Goal: Task Accomplishment & Management: Manage account settings

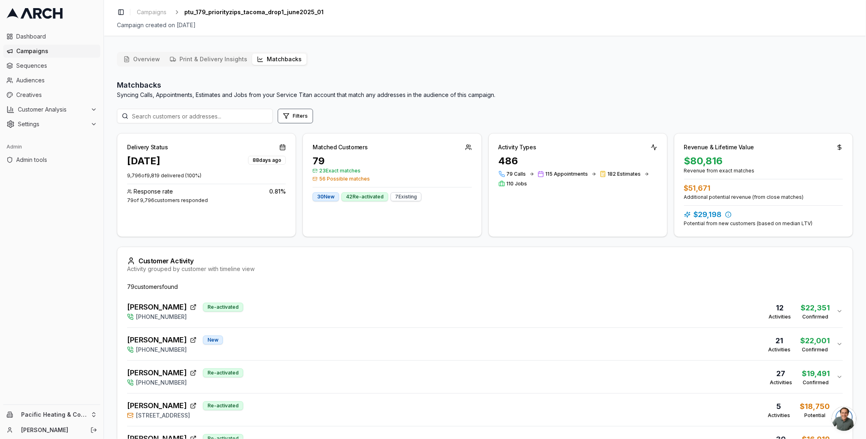
scroll to position [165, 0]
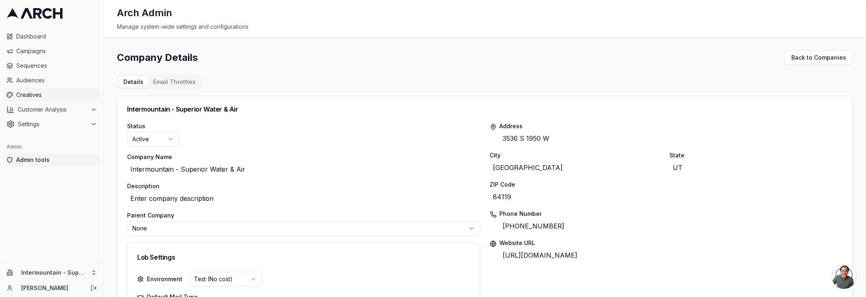
click at [47, 93] on span "Creatives" at bounding box center [56, 95] width 81 height 8
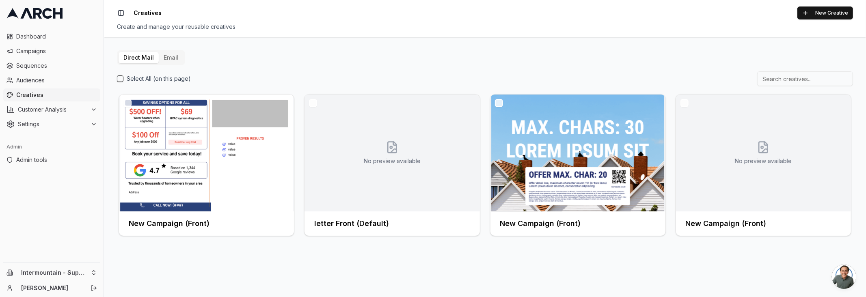
click at [170, 60] on button "Email" at bounding box center [171, 57] width 25 height 11
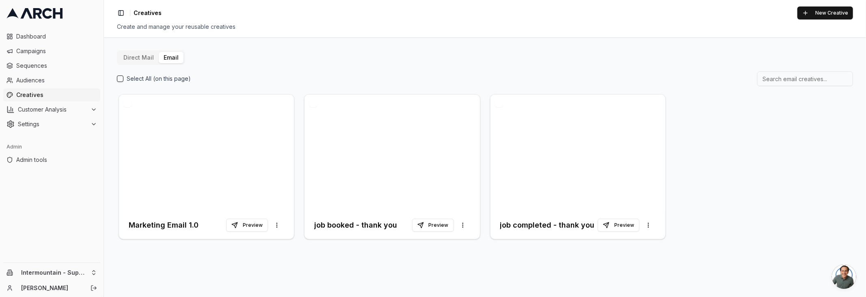
click at [125, 78] on div "Select All (on this page)" at bounding box center [154, 79] width 74 height 8
click at [811, 15] on button "New Creative" at bounding box center [825, 12] width 56 height 13
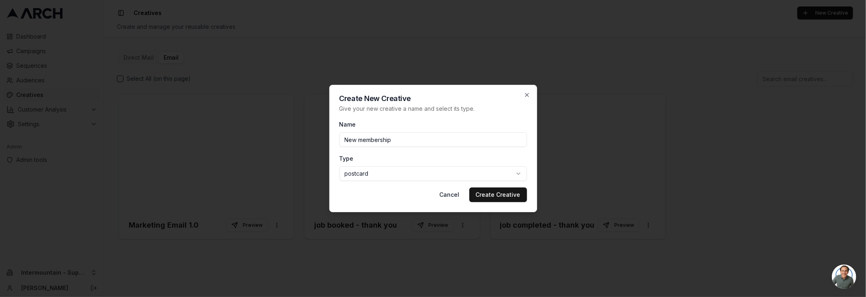
type input "New membership"
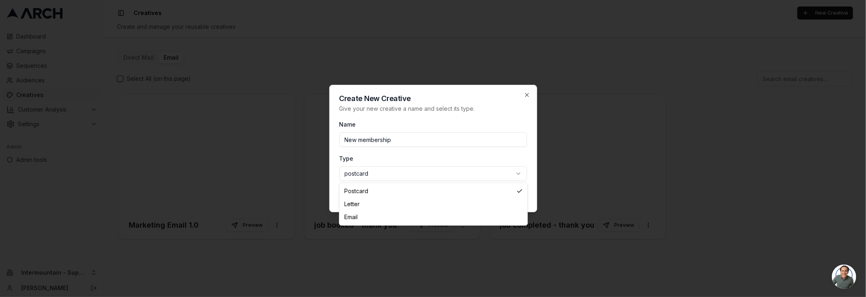
click at [469, 175] on body "Dashboard Campaigns Sequences Audiences Creatives Customer Analysis Settings Ad…" at bounding box center [433, 148] width 866 height 297
select select "email"
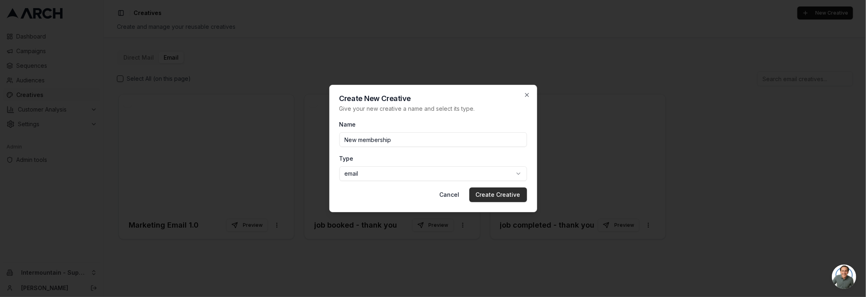
click at [493, 196] on button "Create Creative" at bounding box center [498, 195] width 58 height 15
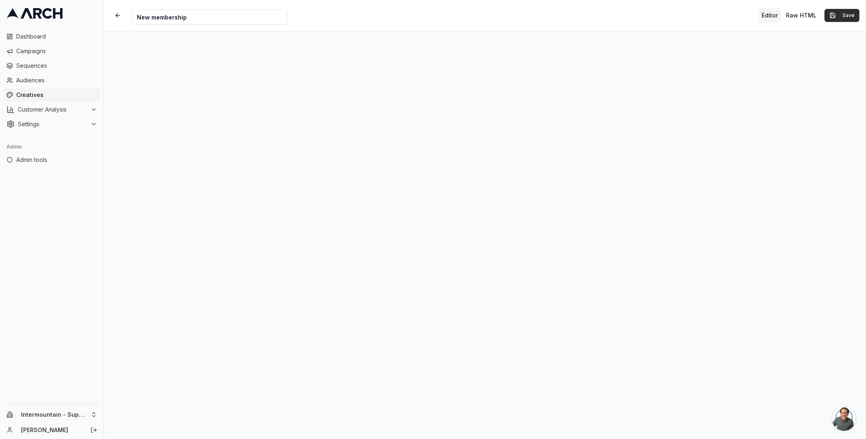
click at [838, 17] on button "Save" at bounding box center [841, 15] width 35 height 13
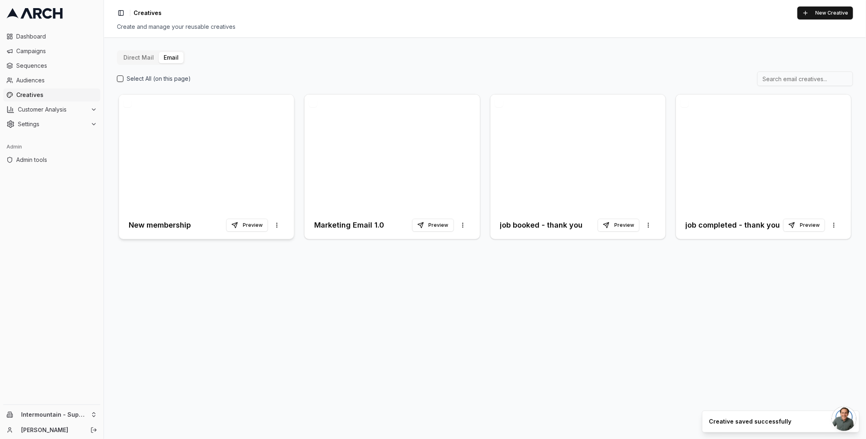
click at [144, 219] on div "New membership Preview More options" at bounding box center [206, 225] width 155 height 15
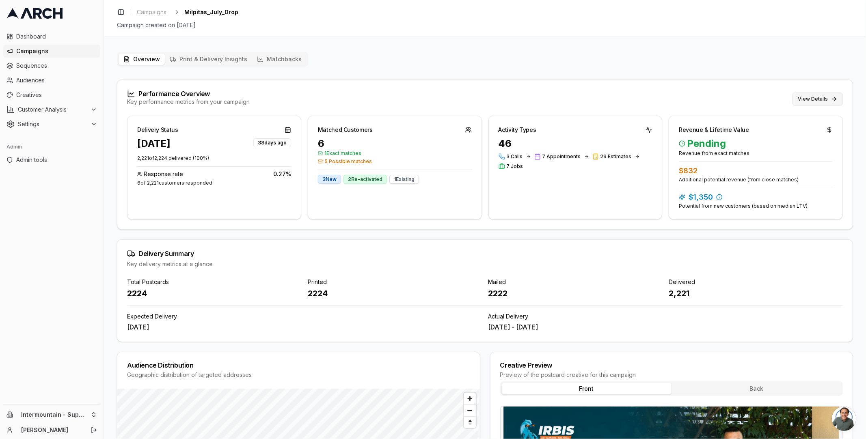
click at [819, 94] on button "View Details" at bounding box center [817, 99] width 50 height 13
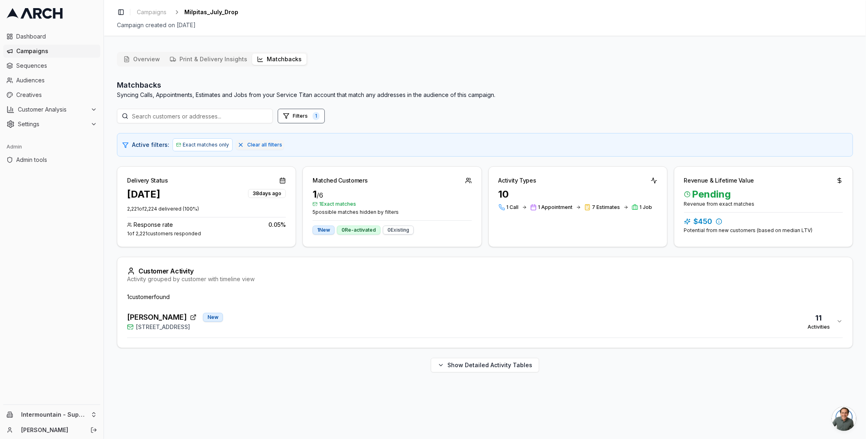
click at [296, 328] on div "Kathir Govind New 1549 Portola Drive, Milpitas, CA 95035 11 Activities" at bounding box center [481, 321] width 709 height 19
click at [80, 414] on html "Dashboard Campaigns Sequences Audiences Creatives Customer Analysis Settings Ad…" at bounding box center [433, 219] width 866 height 439
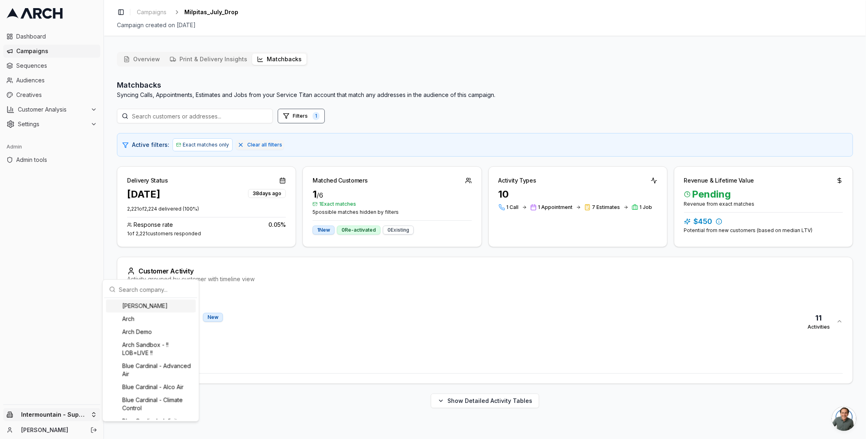
drag, startPoint x: 132, startPoint y: 290, endPoint x: 133, endPoint y: 278, distance: 12.2
click at [132, 288] on input "text" at bounding box center [155, 289] width 73 height 16
type input "r"
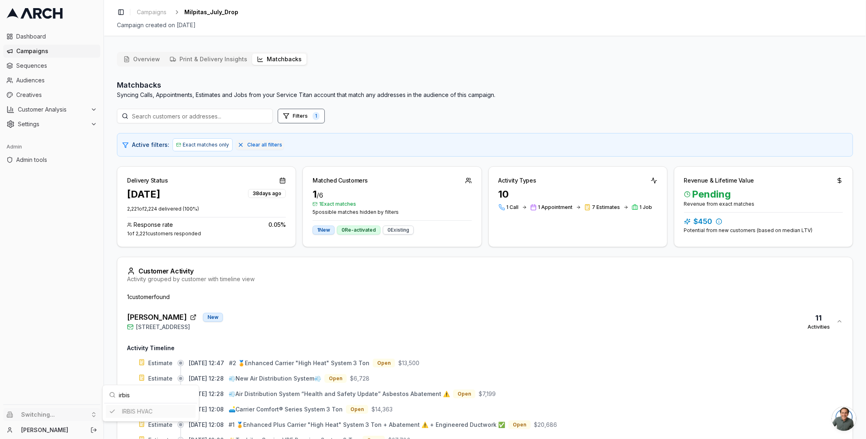
type input "irbis"
click at [667, 110] on html "Dashboard Campaigns Sequences Audiences Creatives Customer Analysis Settings Ad…" at bounding box center [433, 219] width 866 height 439
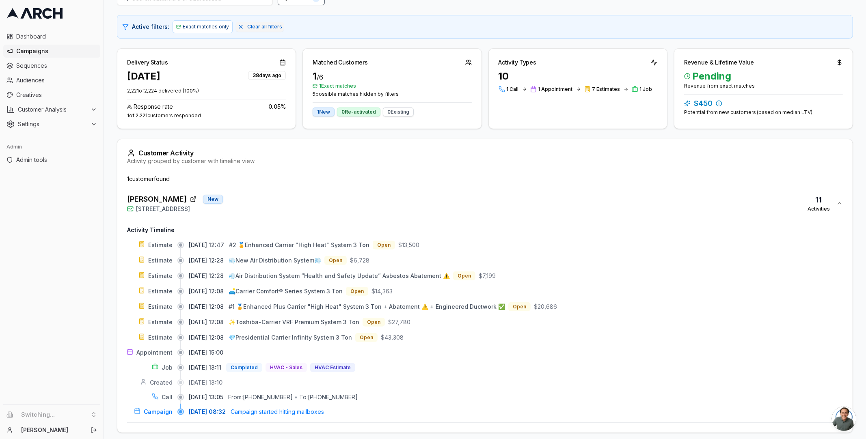
scroll to position [119, 0]
click at [555, 133] on div "Matchbacks Syncing Calls, Appointments, Estimates and Jobs from your Service Ti…" at bounding box center [485, 209] width 736 height 496
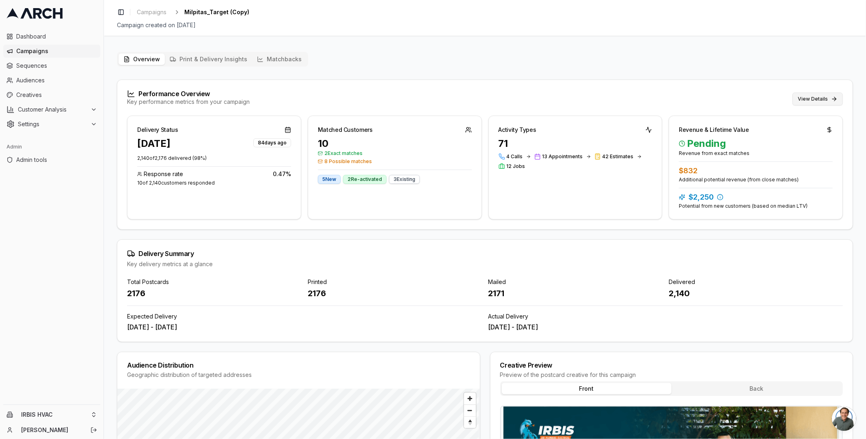
click at [805, 97] on button "View Details" at bounding box center [817, 99] width 50 height 13
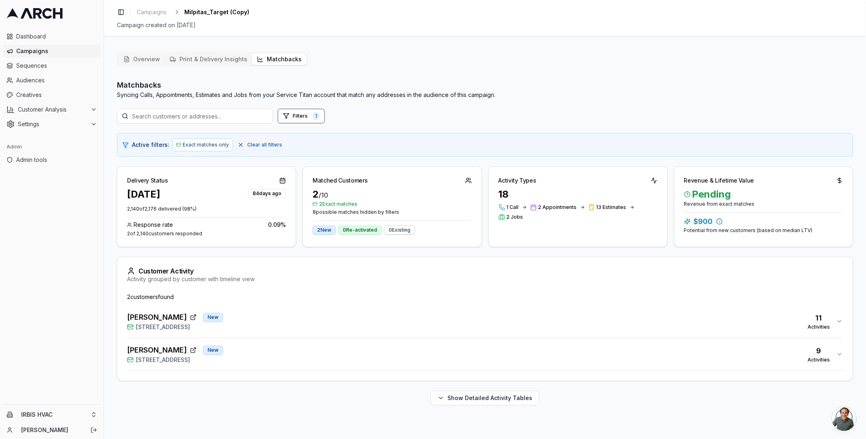
click at [292, 350] on div "[PERSON_NAME] New [STREET_ADDRESS] 9 Activities" at bounding box center [481, 354] width 709 height 19
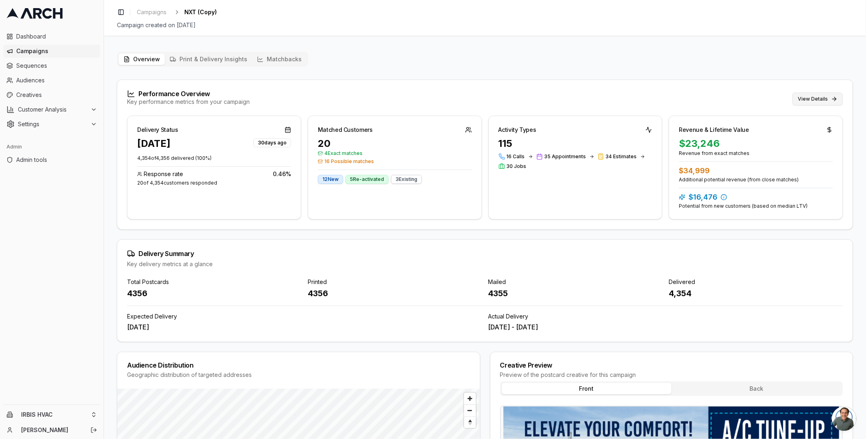
click at [807, 100] on button "View Details" at bounding box center [817, 99] width 50 height 13
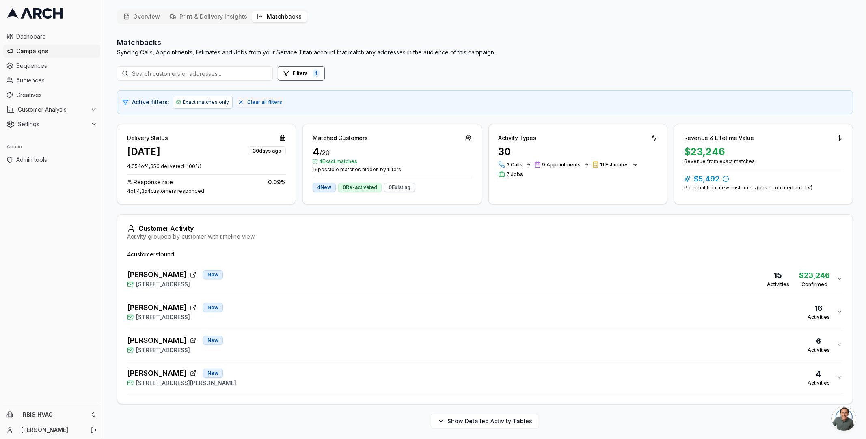
scroll to position [42, 0]
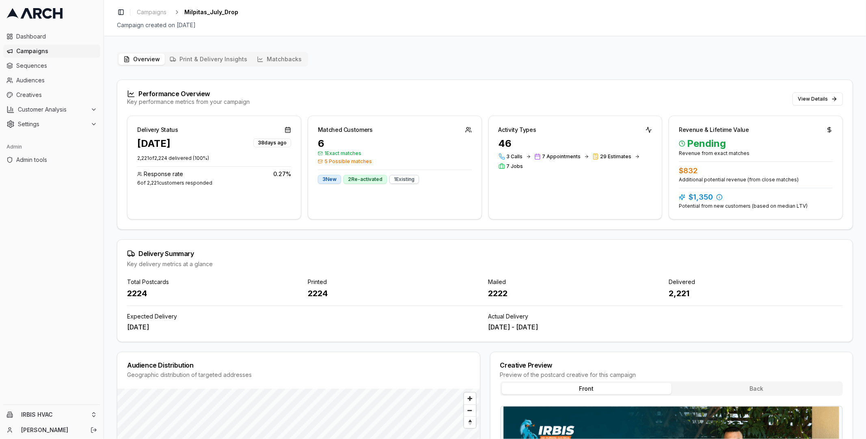
click at [280, 62] on button "Matchbacks" at bounding box center [279, 59] width 54 height 11
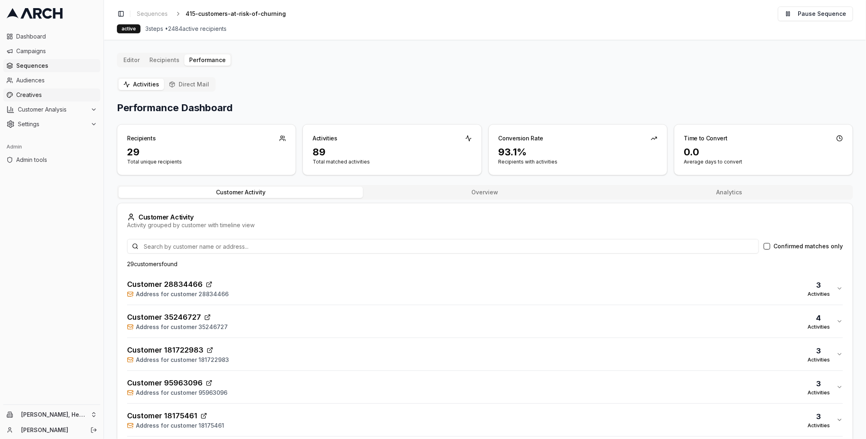
click at [37, 95] on span "Creatives" at bounding box center [56, 95] width 81 height 8
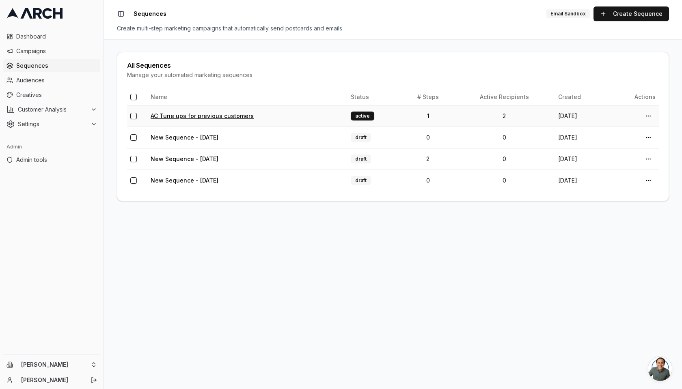
click at [190, 116] on link "AC Tune ups for previous customers" at bounding box center [202, 115] width 103 height 7
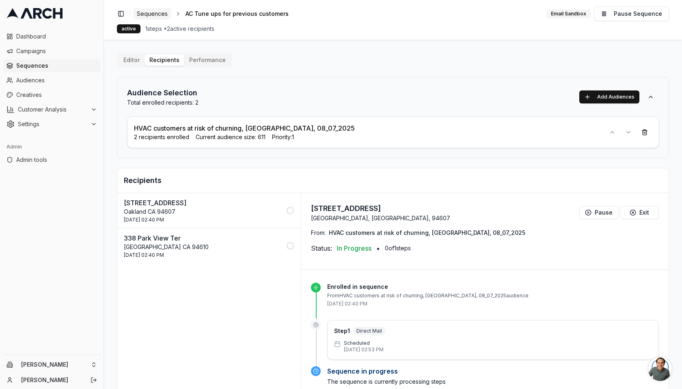
click at [154, 11] on span "Sequences" at bounding box center [152, 14] width 31 height 8
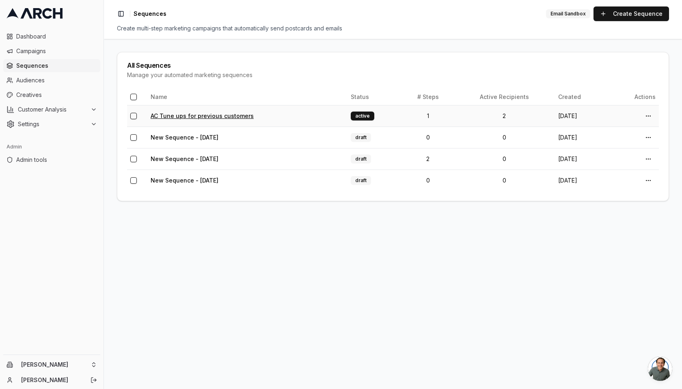
click at [212, 116] on link "AC Tune ups for previous customers" at bounding box center [202, 115] width 103 height 7
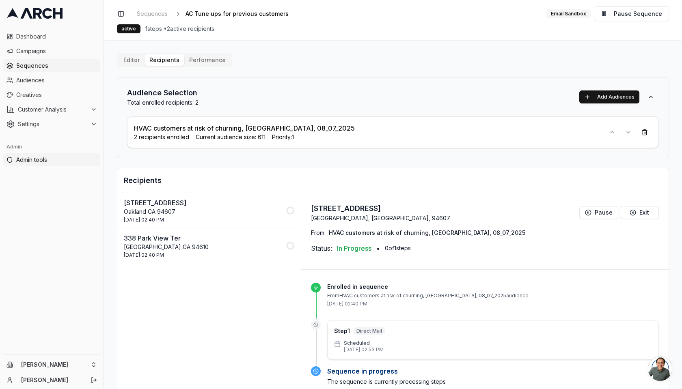
click at [50, 163] on span "Admin tools" at bounding box center [56, 160] width 81 height 8
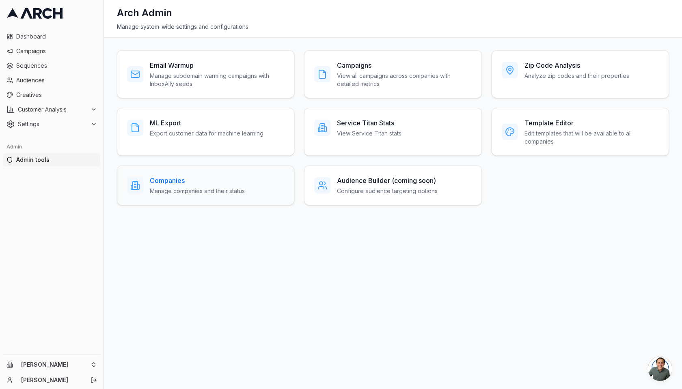
click at [153, 179] on h3 "Companies" at bounding box center [197, 181] width 95 height 10
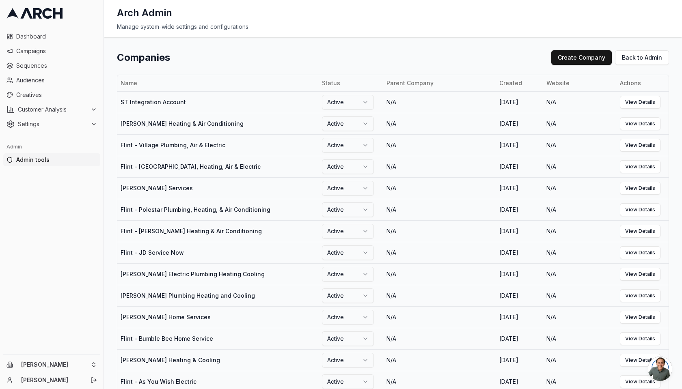
scroll to position [1183, 0]
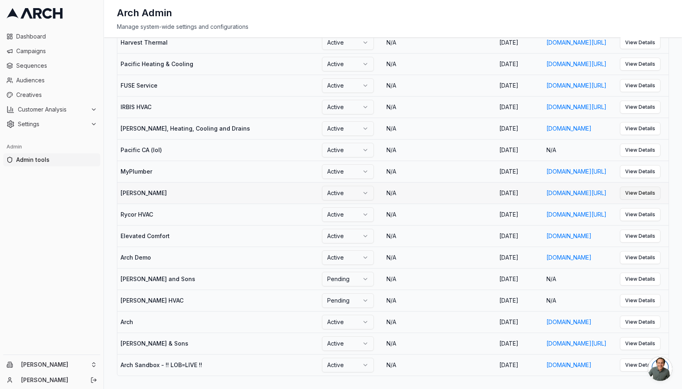
click at [642, 200] on link "View Details" at bounding box center [640, 193] width 41 height 13
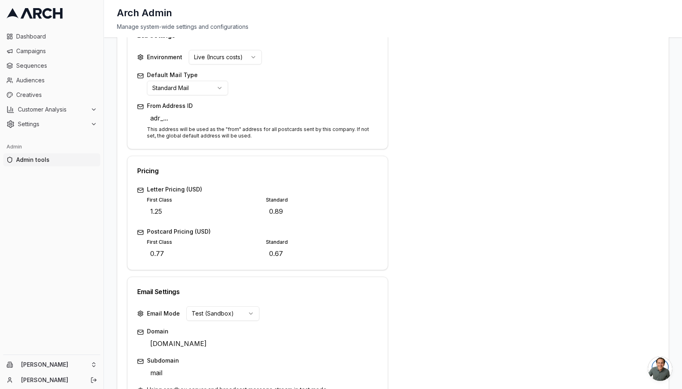
scroll to position [259, 0]
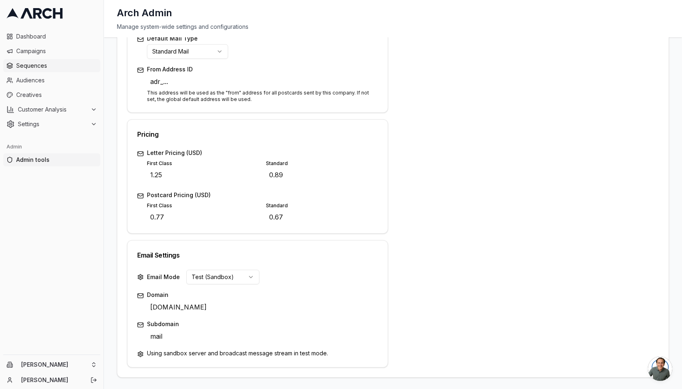
click at [47, 70] on link "Sequences" at bounding box center [51, 65] width 97 height 13
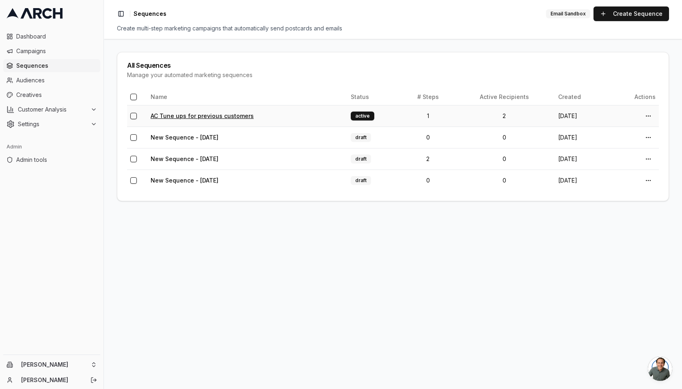
click at [237, 115] on link "AC Tune ups for previous customers" at bounding box center [202, 115] width 103 height 7
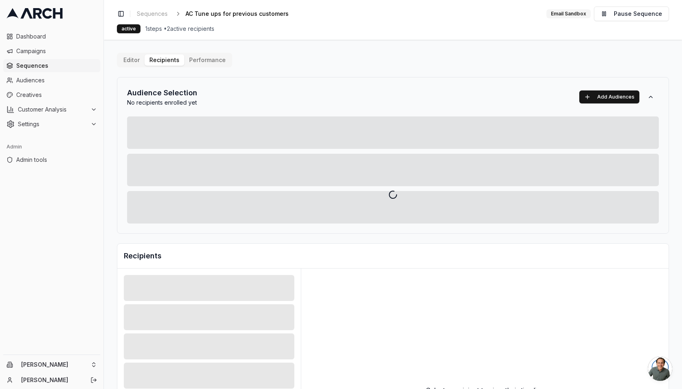
click at [163, 56] on div "Editor Recipients Performance Audience Selection No recipients enrolled yet Add…" at bounding box center [393, 283] width 552 height 460
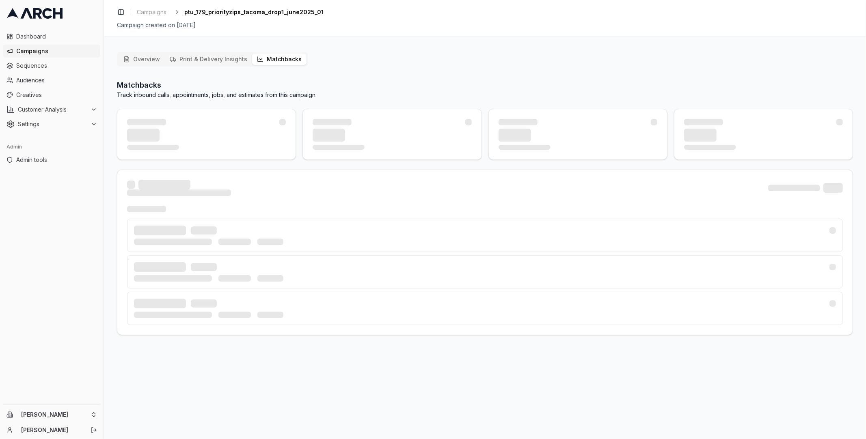
click at [295, 60] on button "Matchbacks" at bounding box center [279, 59] width 54 height 11
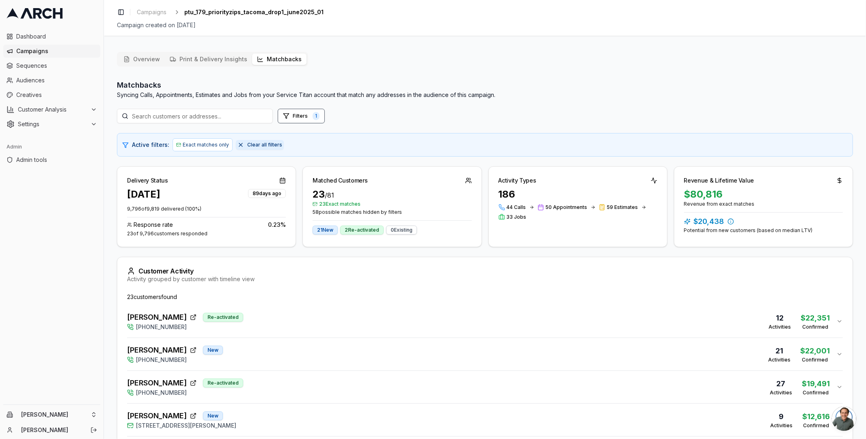
click at [243, 143] on button "Clear all filters" at bounding box center [260, 145] width 48 height 10
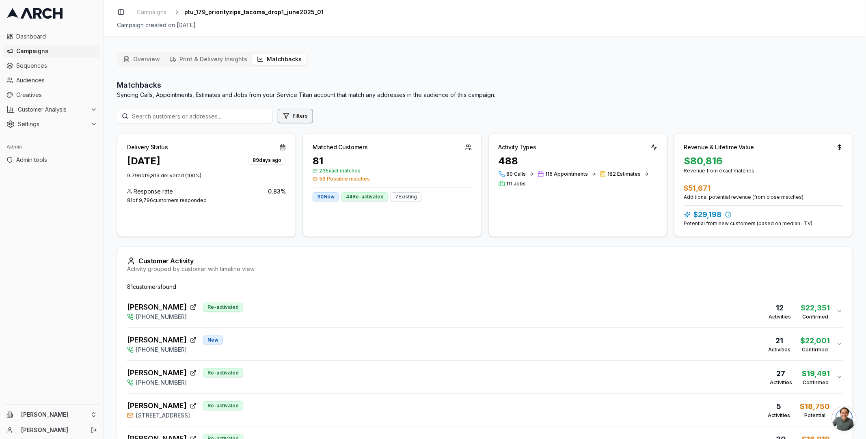
click at [278, 116] on button "Filters" at bounding box center [295, 116] width 35 height 15
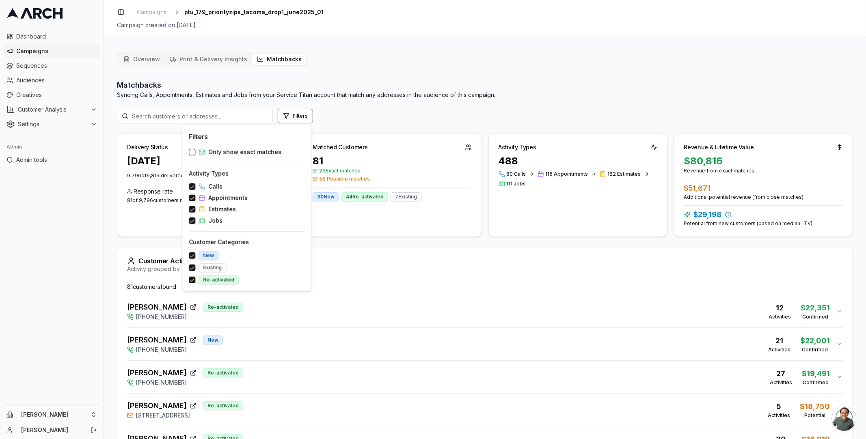
click at [226, 152] on span "Only show exact matches" at bounding box center [244, 152] width 73 height 8
click at [195, 152] on button "Only show exact matches" at bounding box center [192, 152] width 6 height 6
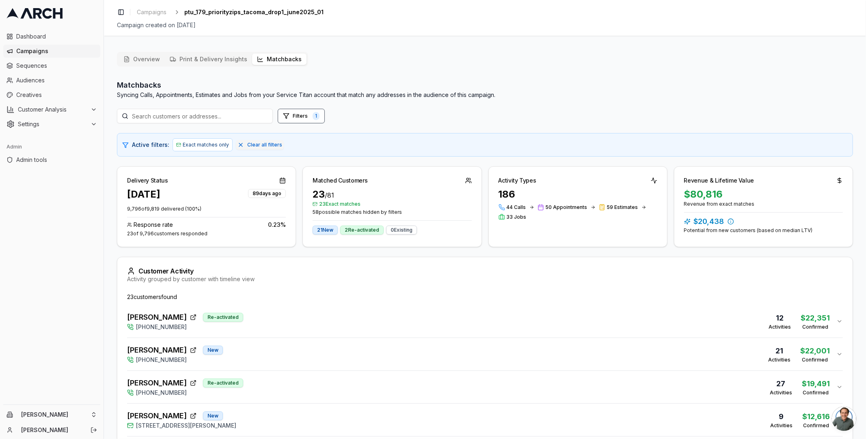
click at [347, 181] on div "Matched Customers" at bounding box center [340, 181] width 55 height 8
click at [345, 182] on div "Matched Customers" at bounding box center [340, 181] width 55 height 8
click at [345, 180] on div "Matched Customers" at bounding box center [340, 181] width 55 height 8
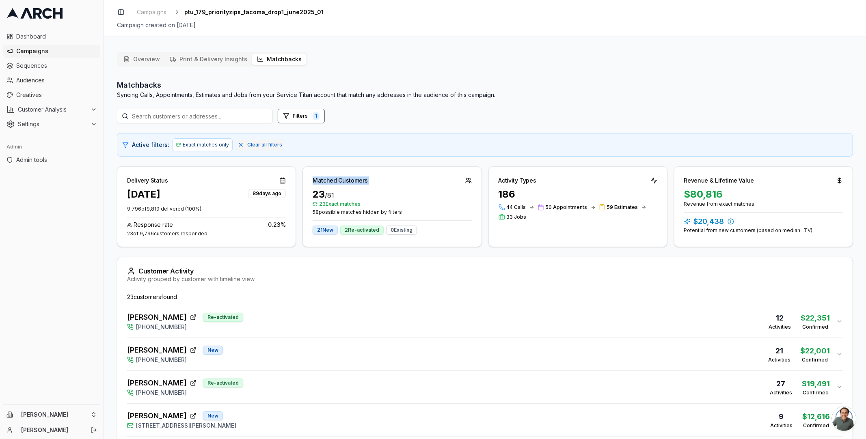
click at [345, 180] on div "Matched Customers" at bounding box center [340, 181] width 55 height 8
copy div "Matched Customers"
click at [44, 417] on html "Dashboard Campaigns Sequences Audiences Creatives Customer Analysis Settings Ad…" at bounding box center [433, 219] width 866 height 439
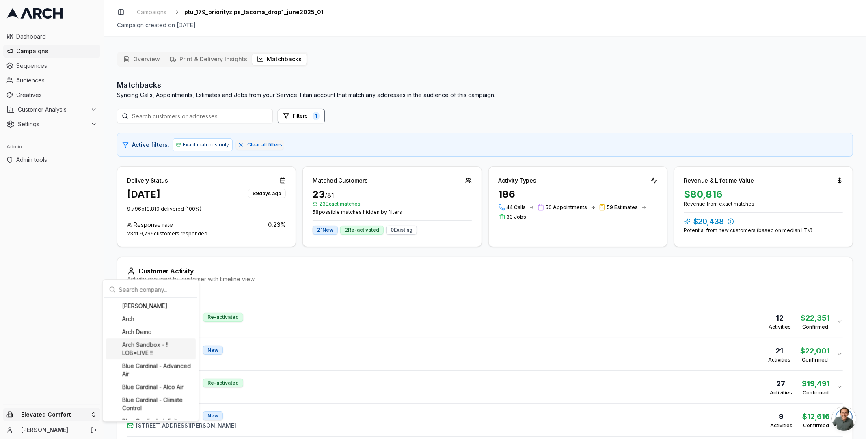
click at [143, 287] on input "text" at bounding box center [155, 289] width 73 height 16
type input "levi"
click at [60, 67] on html "Dashboard Campaigns Sequences Audiences Creatives Customer Analysis Settings Ad…" at bounding box center [433, 219] width 866 height 439
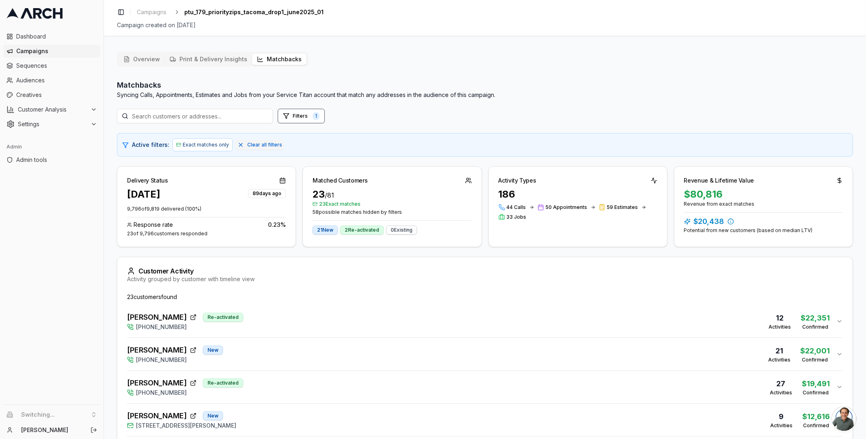
click at [60, 67] on span "Sequences" at bounding box center [56, 66] width 81 height 8
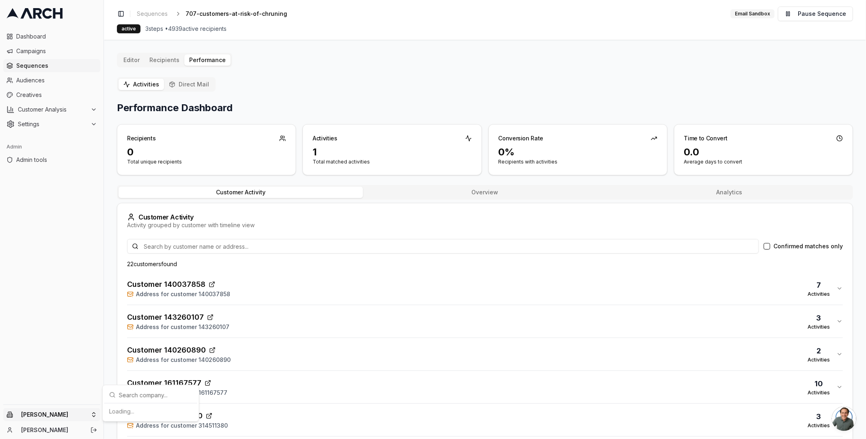
click at [72, 414] on html "Dashboard Campaigns Sequences Audiences Creatives Customer Analysis Settings Ad…" at bounding box center [433, 219] width 866 height 439
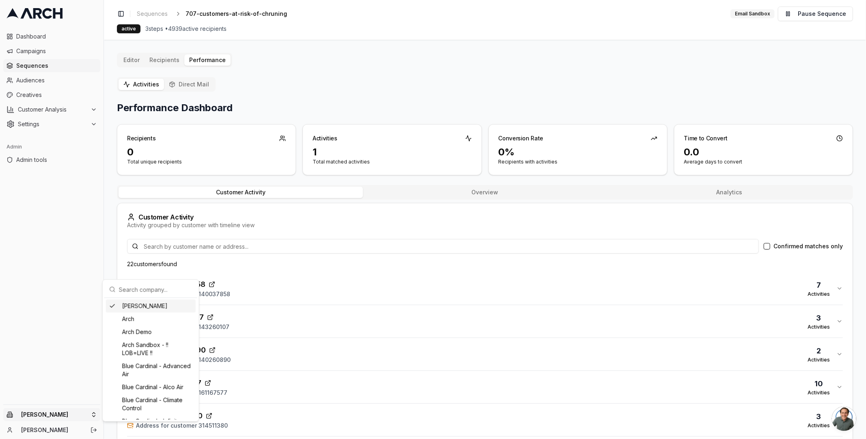
click at [153, 291] on input "text" at bounding box center [155, 289] width 73 height 16
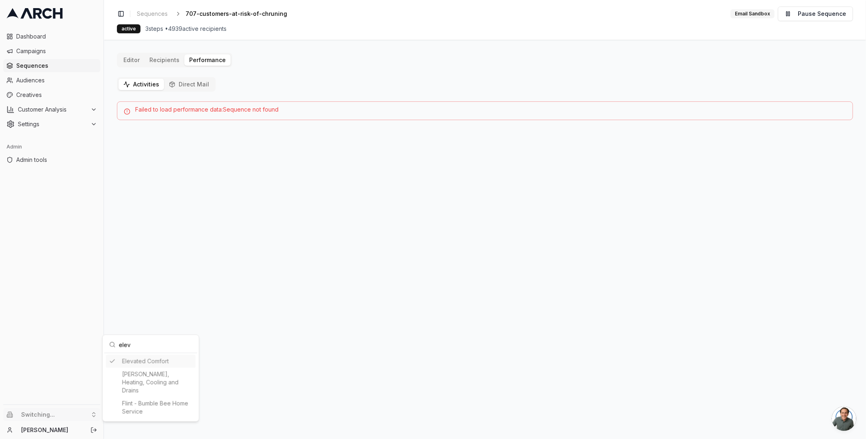
type input "elev"
click at [40, 56] on html "Dashboard Campaigns Sequences Audiences Creatives Customer Analysis Settings Ad…" at bounding box center [433, 219] width 866 height 439
click at [34, 51] on span "Campaigns" at bounding box center [56, 51] width 81 height 8
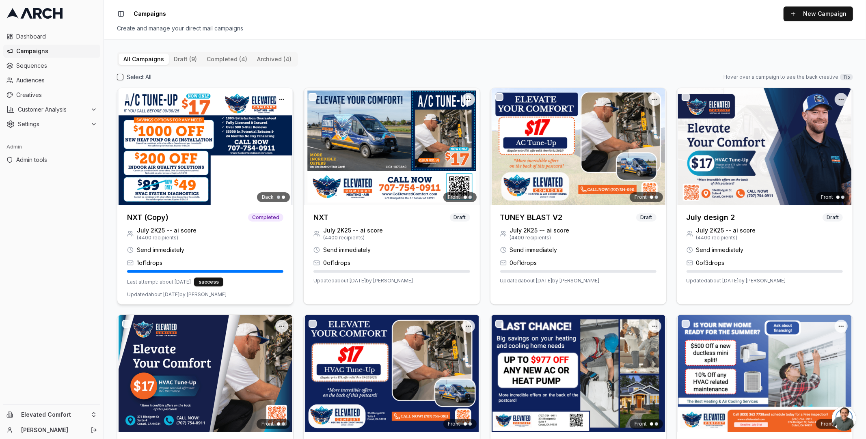
click at [143, 217] on h3 "NXT (Copy)" at bounding box center [147, 217] width 41 height 11
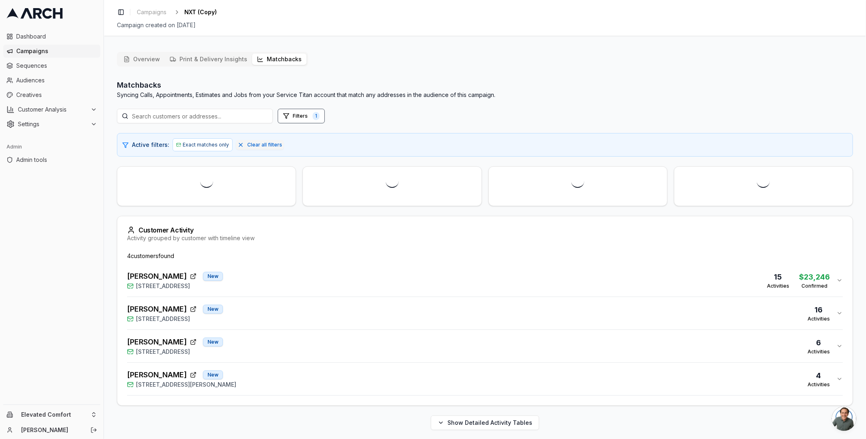
click at [287, 59] on button "Matchbacks" at bounding box center [279, 59] width 54 height 11
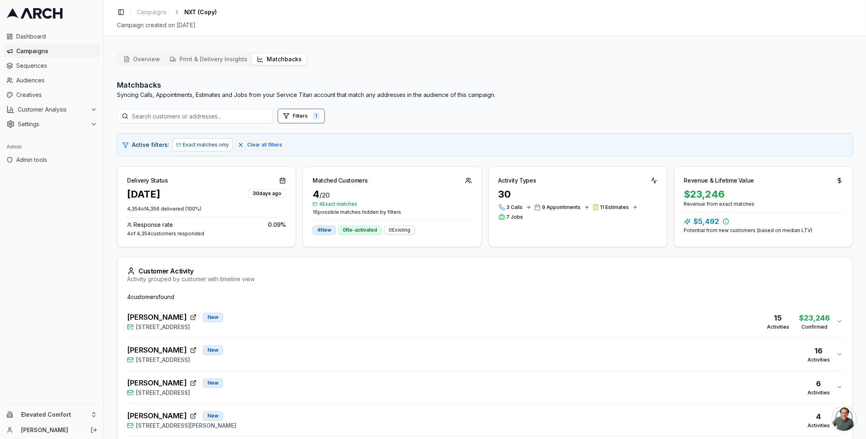
click at [282, 319] on div "[PERSON_NAME] New [STREET_ADDRESS] 15 Activities $23,246 Confirmed" at bounding box center [481, 321] width 709 height 19
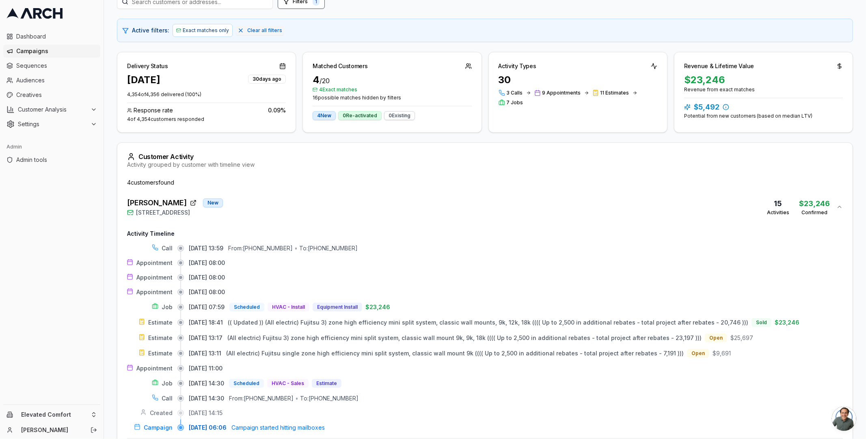
scroll to position [115, 0]
click at [264, 209] on div "[PERSON_NAME] New [STREET_ADDRESS] 15 Activities $23,246 Confirmed" at bounding box center [481, 206] width 709 height 19
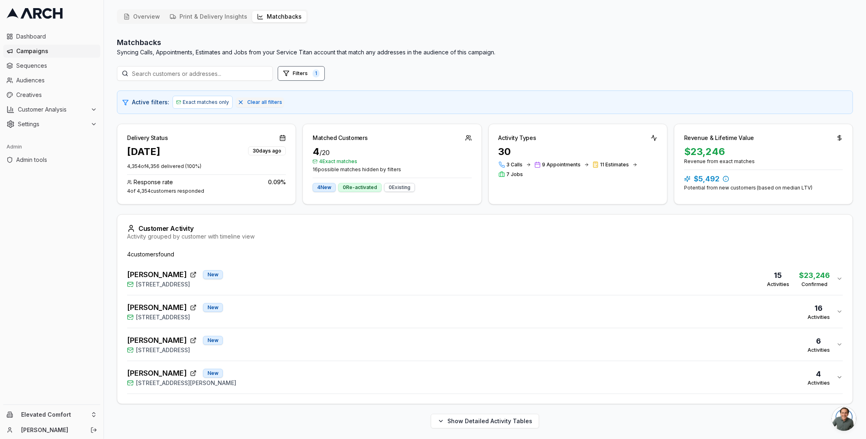
click at [340, 316] on div "[PERSON_NAME] New [STREET_ADDRESS] 16 Activities" at bounding box center [481, 311] width 709 height 19
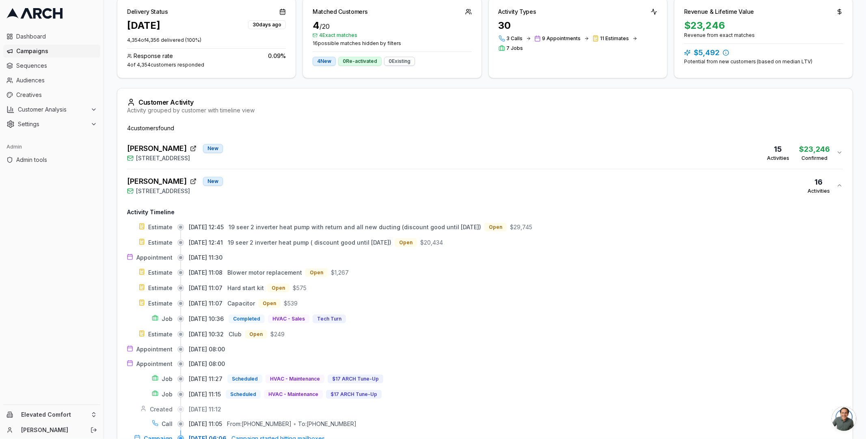
scroll to position [182, 0]
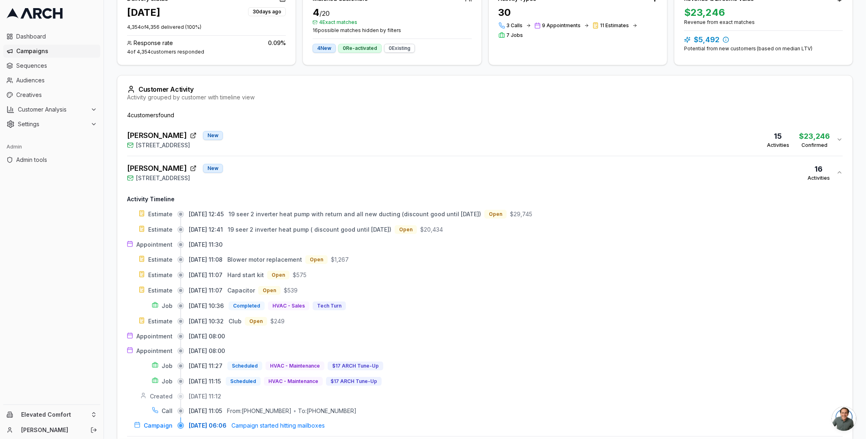
click at [326, 175] on div "[PERSON_NAME] New [STREET_ADDRESS] 16 Activities" at bounding box center [481, 172] width 709 height 19
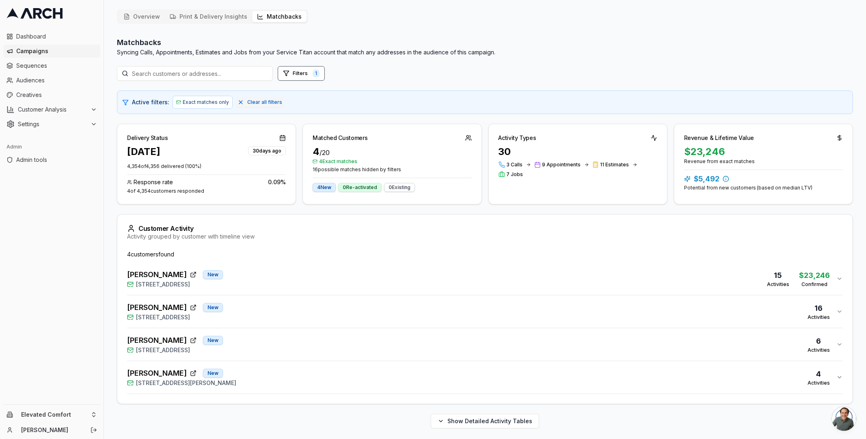
click at [295, 341] on div "[PERSON_NAME] [GEOGRAPHIC_DATA][STREET_ADDRESS] 6 Activities" at bounding box center [481, 344] width 709 height 19
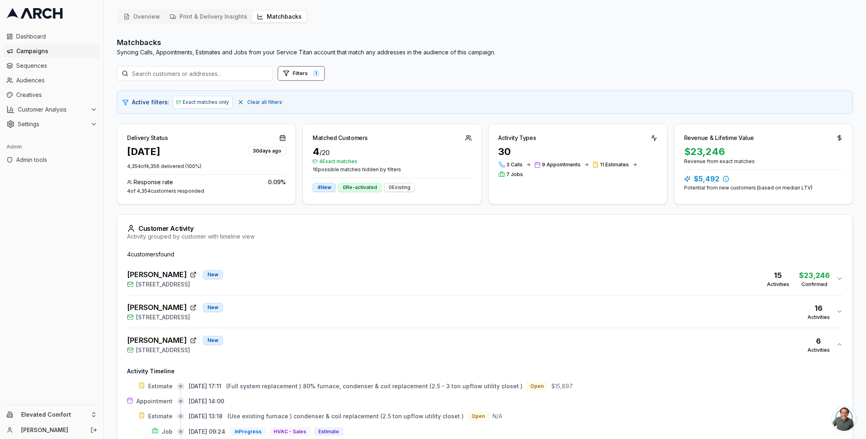
scroll to position [168, 0]
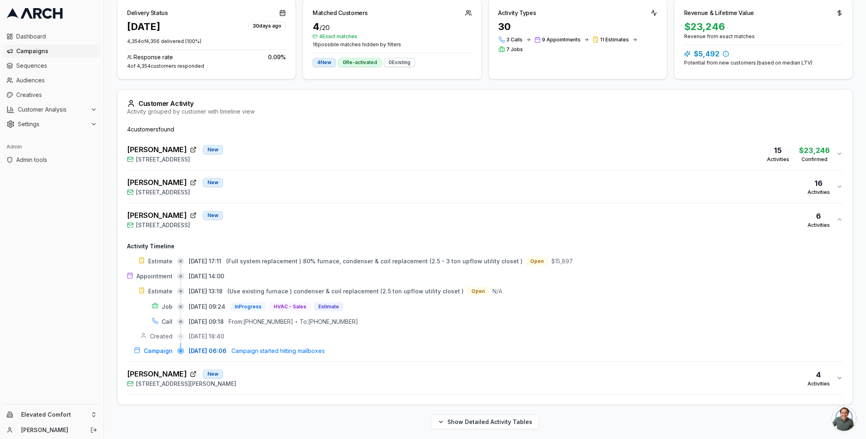
click at [262, 371] on div "[PERSON_NAME] New [STREET_ADDRESS][PERSON_NAME] 4 Activities" at bounding box center [481, 378] width 709 height 19
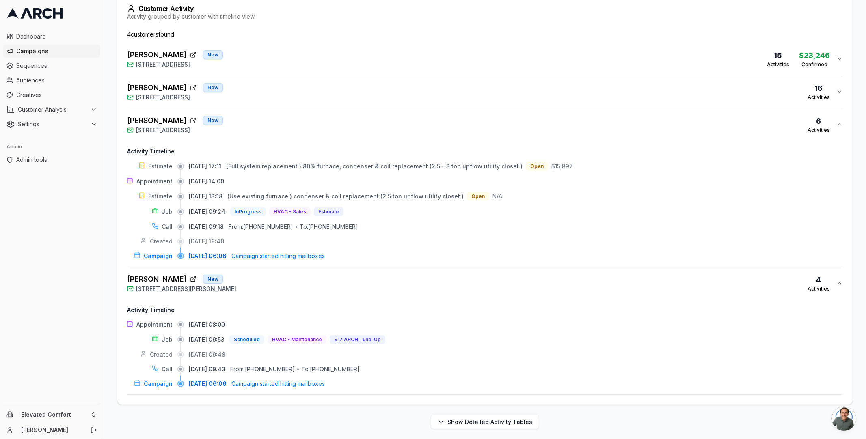
click at [275, 306] on h4 "Activity Timeline" at bounding box center [485, 310] width 716 height 8
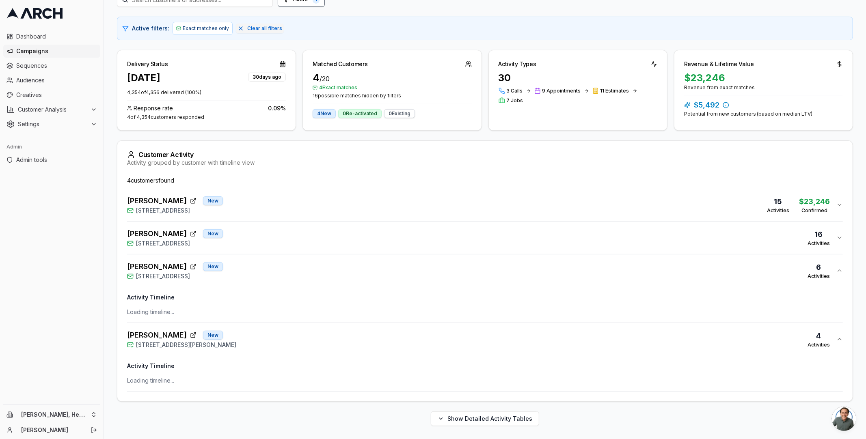
scroll to position [114, 0]
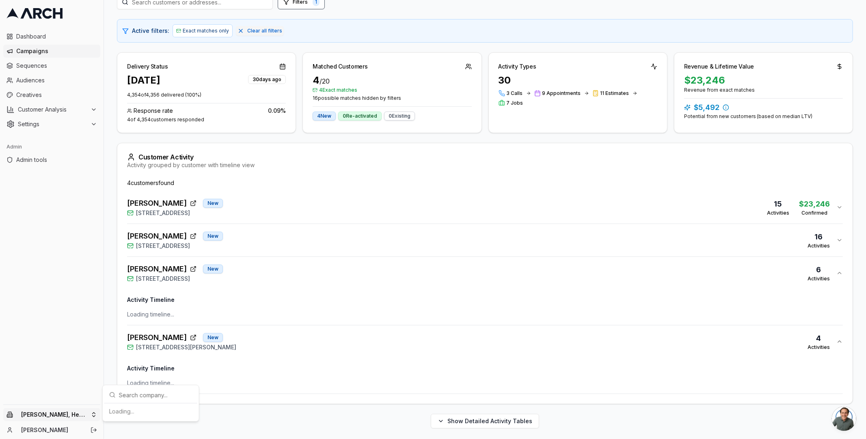
click at [72, 418] on html "Dashboard Campaigns Sequences Audiences Creatives Customer Analysis Settings Ad…" at bounding box center [433, 219] width 866 height 439
click at [134, 289] on input "text" at bounding box center [155, 289] width 73 height 16
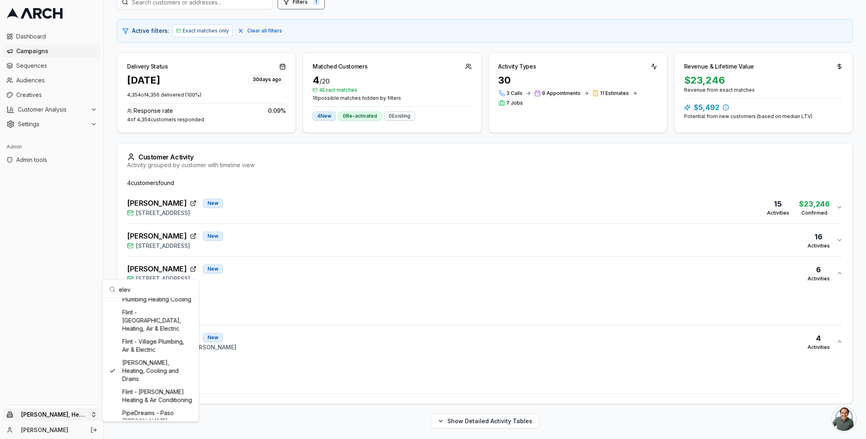
scroll to position [0, 0]
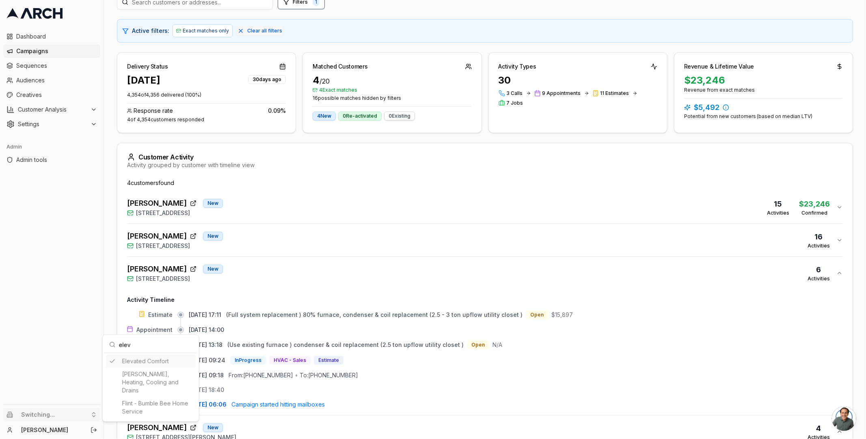
type input "elev"
click at [111, 138] on html "Dashboard Campaigns Sequences Audiences Creatives Customer Analysis Settings Ad…" at bounding box center [433, 219] width 866 height 439
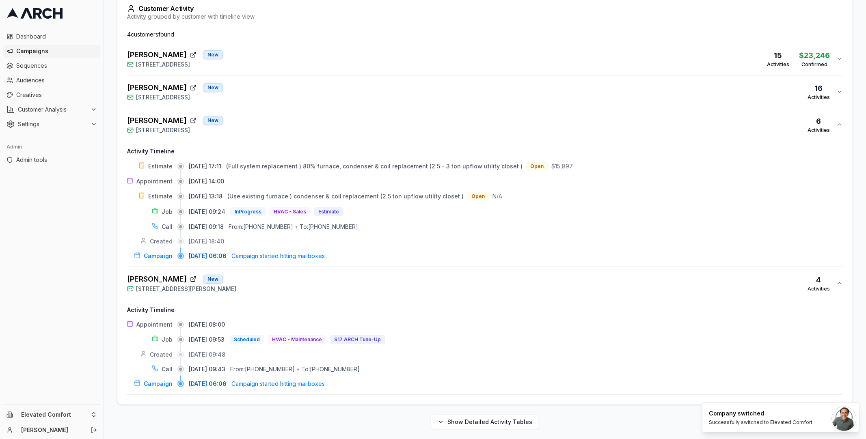
click at [263, 120] on div "[PERSON_NAME] [GEOGRAPHIC_DATA][STREET_ADDRESS] 6 Activities" at bounding box center [481, 124] width 709 height 19
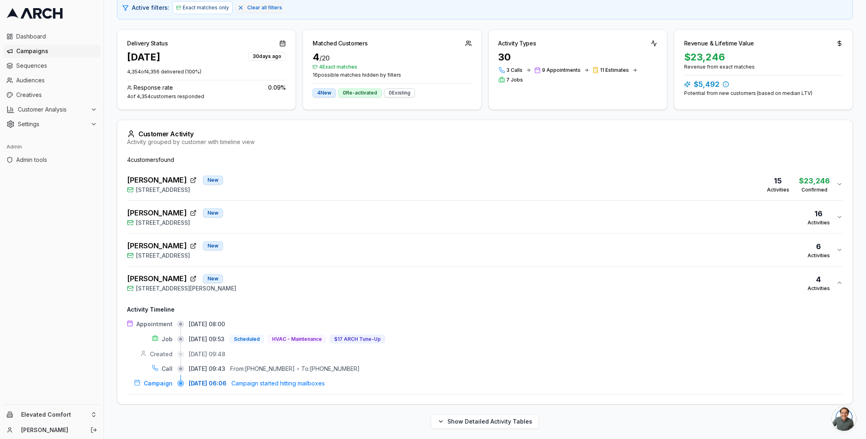
drag, startPoint x: 128, startPoint y: 276, endPoint x: 171, endPoint y: 274, distance: 43.5
click at [171, 274] on span "[PERSON_NAME]" at bounding box center [157, 278] width 60 height 11
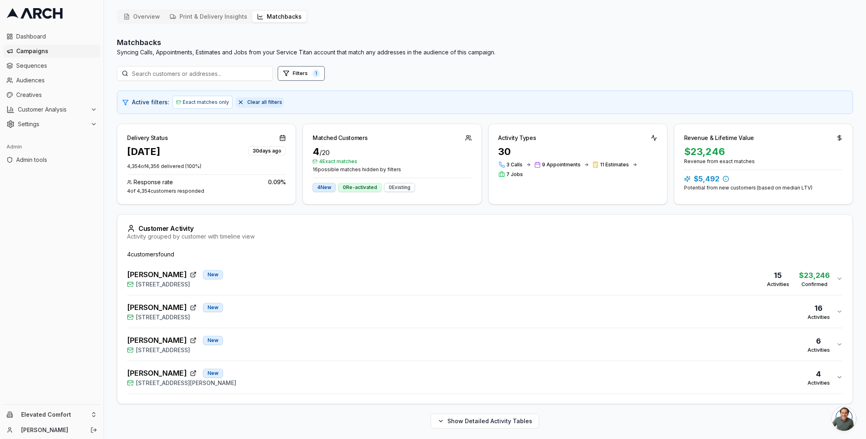
click at [241, 102] on button "Clear all filters" at bounding box center [260, 102] width 48 height 10
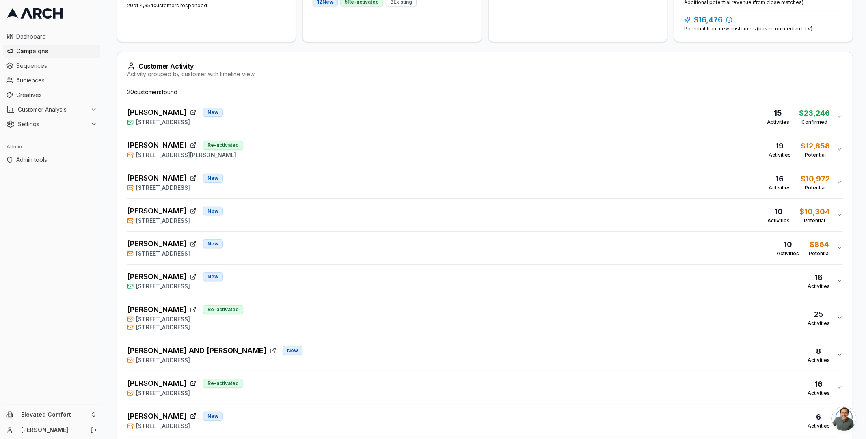
scroll to position [119, 0]
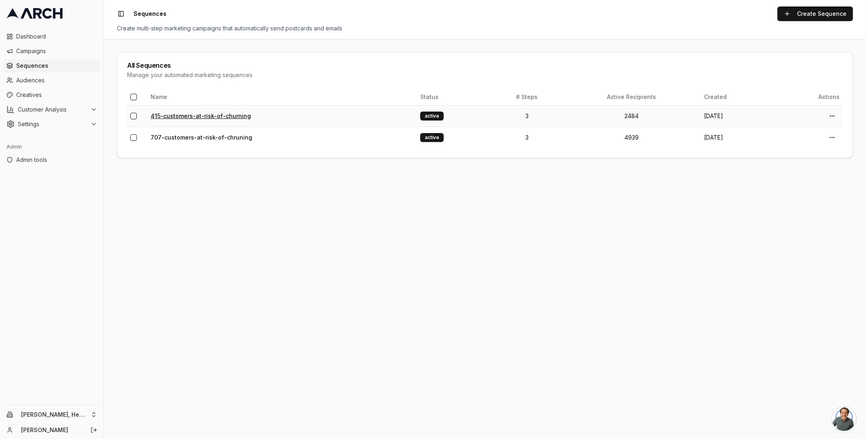
click at [212, 116] on link "415-customers-at-risk-of-churning" at bounding box center [201, 115] width 100 height 7
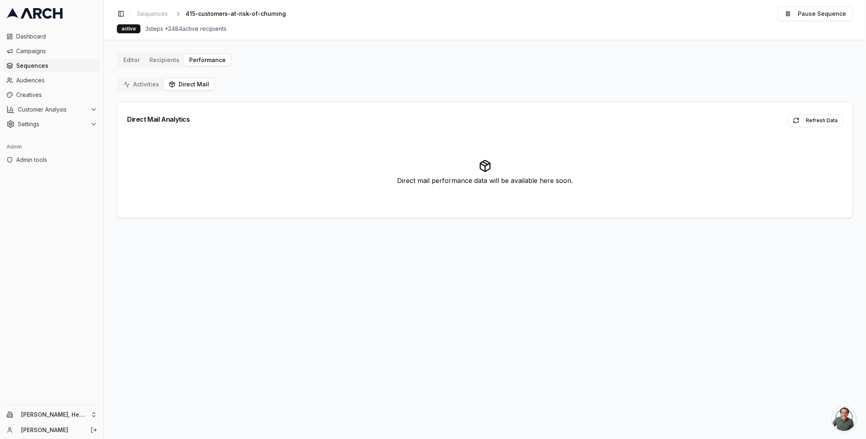
click at [189, 84] on button "Direct Mail" at bounding box center [189, 84] width 50 height 11
click at [819, 119] on button "Refresh Data" at bounding box center [814, 120] width 55 height 13
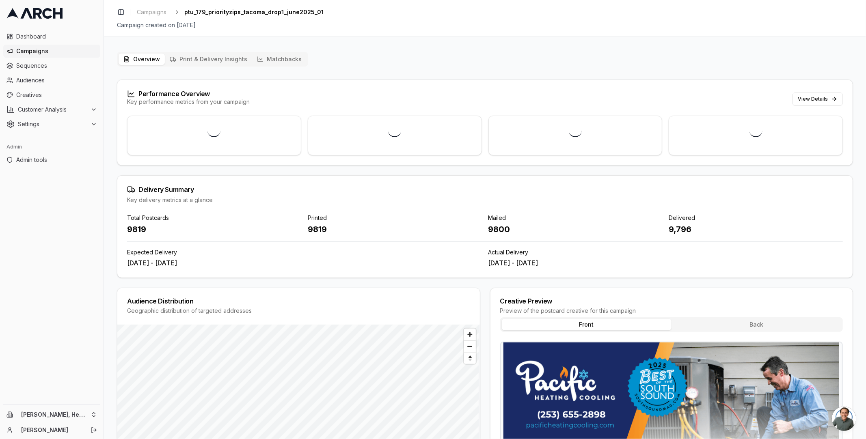
click at [277, 63] on button "Matchbacks" at bounding box center [279, 59] width 54 height 11
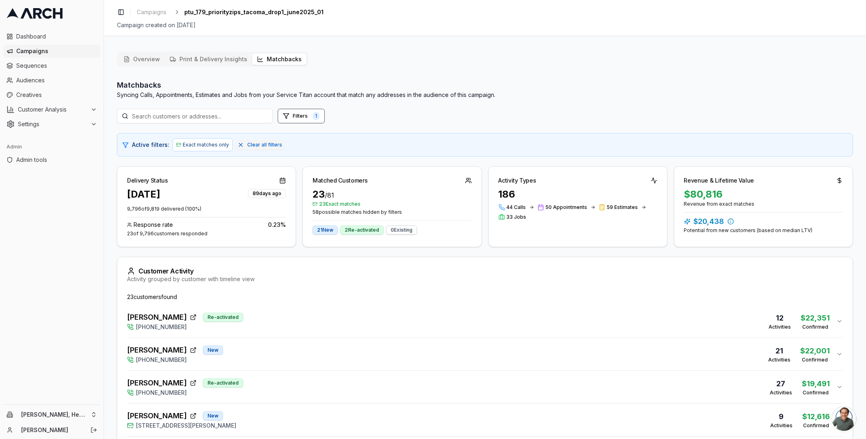
click at [696, 181] on div "Revenue & Lifetime Value" at bounding box center [719, 181] width 70 height 8
copy div "Revenue & Lifetime Value"
click at [576, 185] on div "Activity Types" at bounding box center [578, 177] width 178 height 21
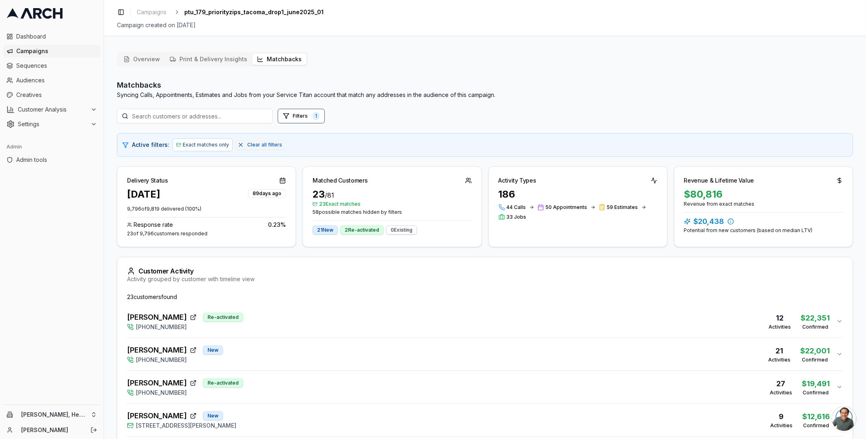
click at [515, 181] on div "Activity Types" at bounding box center [517, 181] width 38 height 8
copy div "Activity Types"
